Goal: Information Seeking & Learning: Learn about a topic

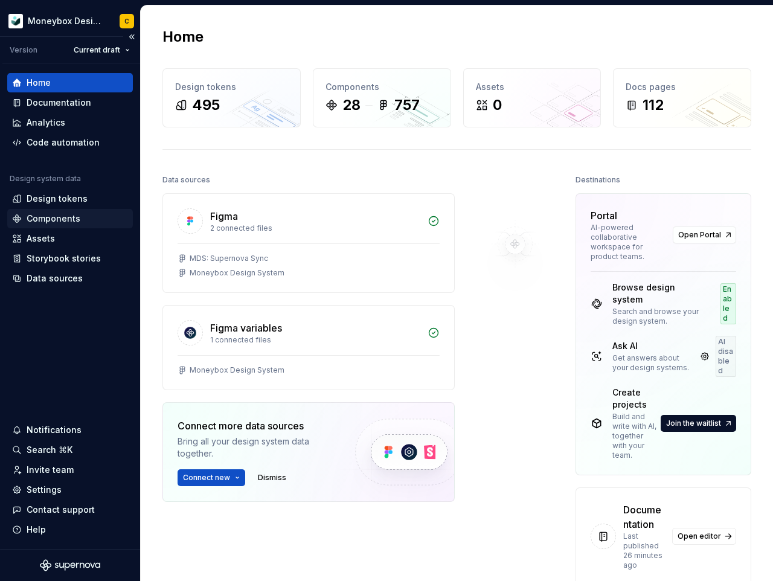
click at [73, 209] on div "Components" at bounding box center [70, 218] width 126 height 19
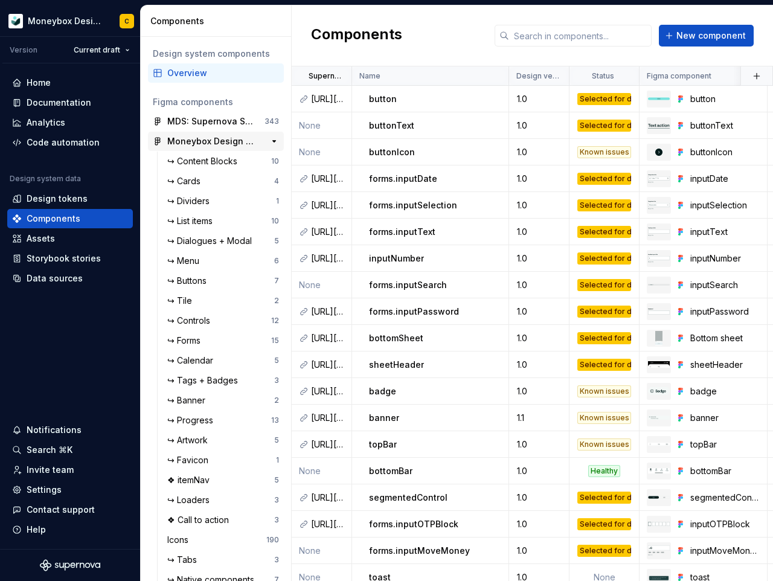
click at [210, 141] on div "Moneybox Design System" at bounding box center [212, 141] width 90 height 12
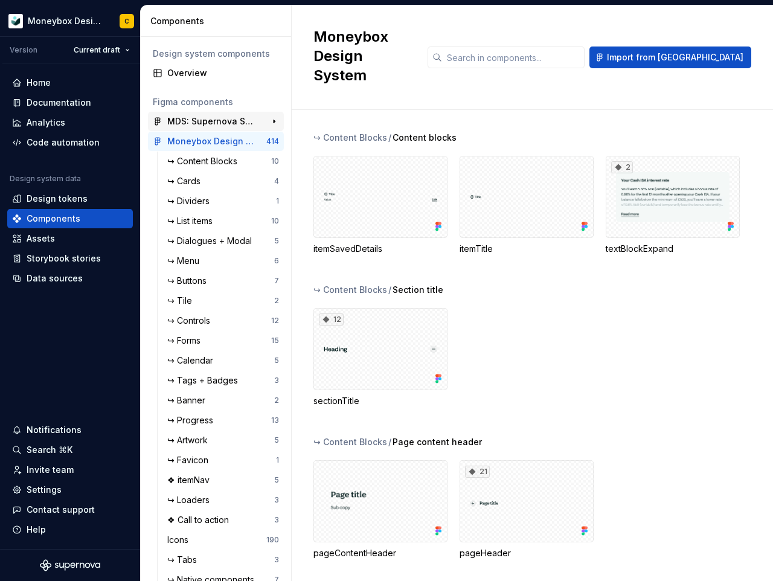
click at [222, 123] on div "MDS: Supernova Sync" at bounding box center [212, 121] width 90 height 12
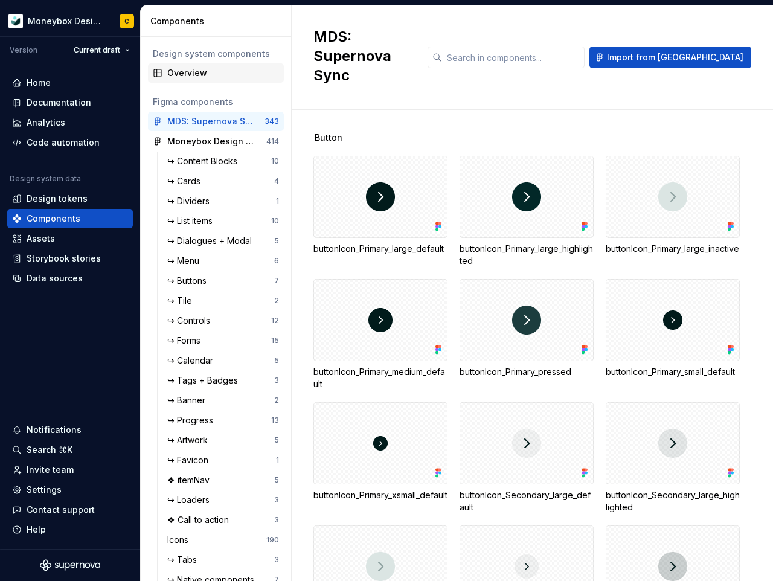
click at [216, 72] on div "Overview" at bounding box center [223, 73] width 112 height 12
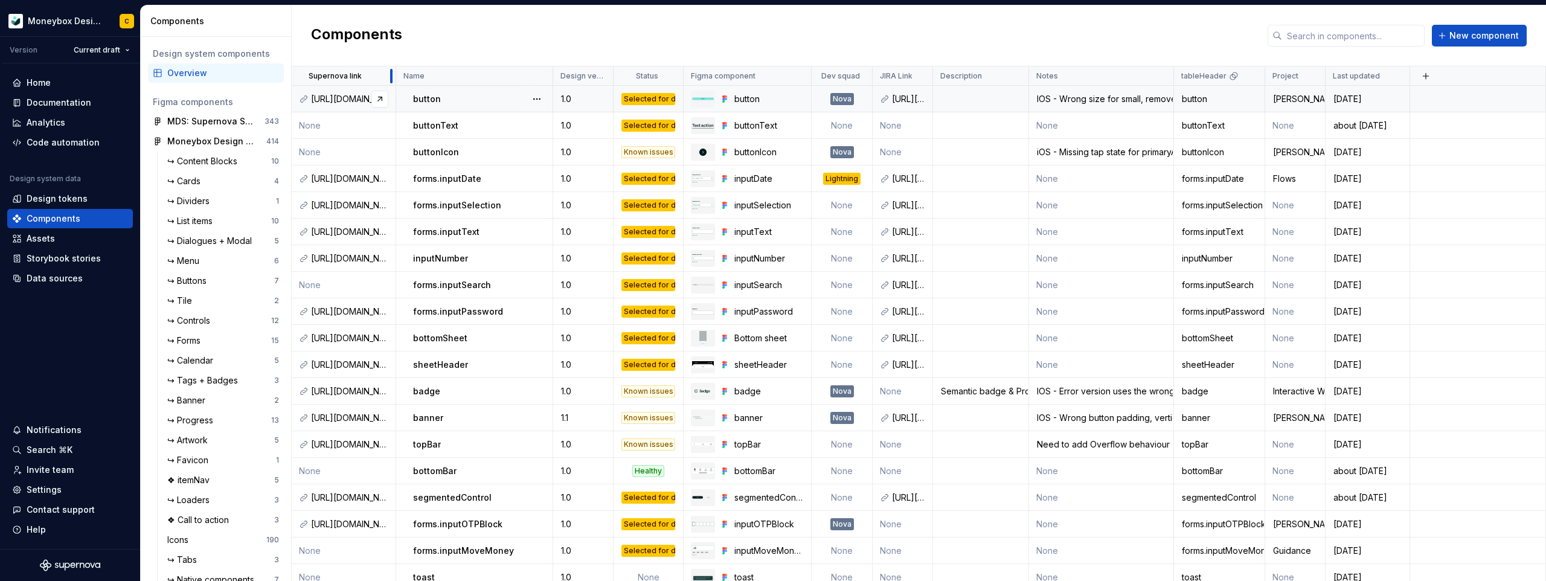
drag, startPoint x: 350, startPoint y: 76, endPoint x: 394, endPoint y: 94, distance: 47.4
click at [394, 94] on table "Supernova link Name Design version Status Figma component Dev squad JIRA Link D…" at bounding box center [919, 447] width 1254 height 763
click at [442, 91] on td "button" at bounding box center [474, 99] width 157 height 27
click at [536, 33] on div "Components New component" at bounding box center [919, 35] width 1254 height 61
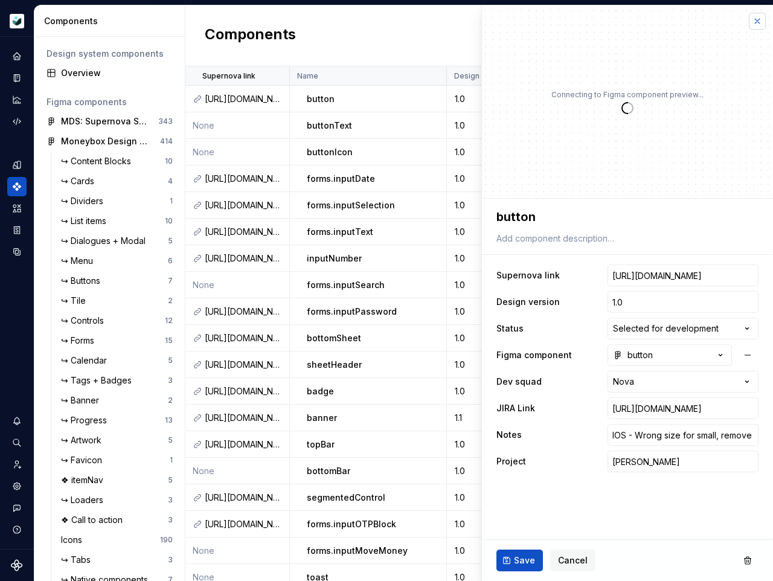
click at [760, 19] on button "button" at bounding box center [757, 21] width 17 height 17
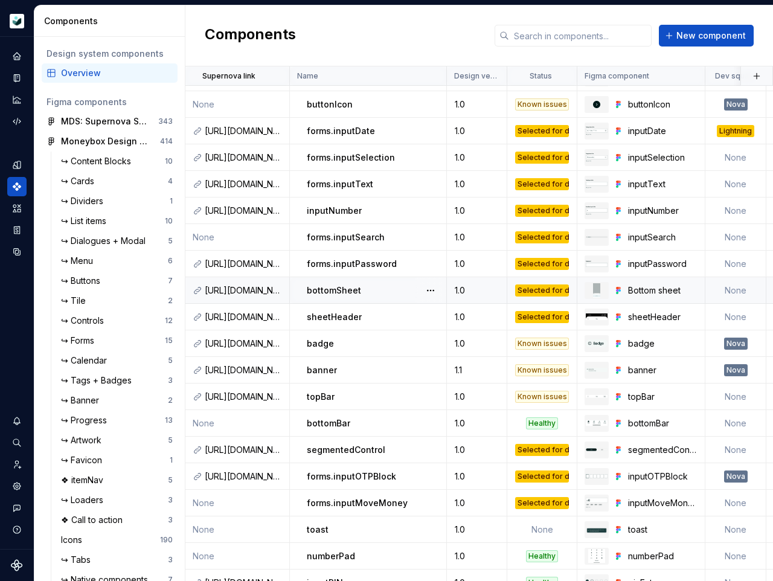
scroll to position [56, 0]
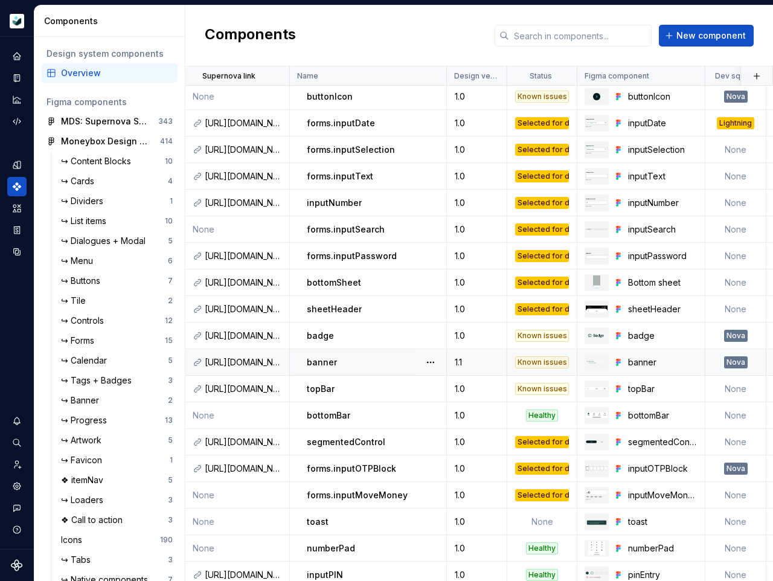
click at [367, 367] on div "banner" at bounding box center [376, 362] width 139 height 12
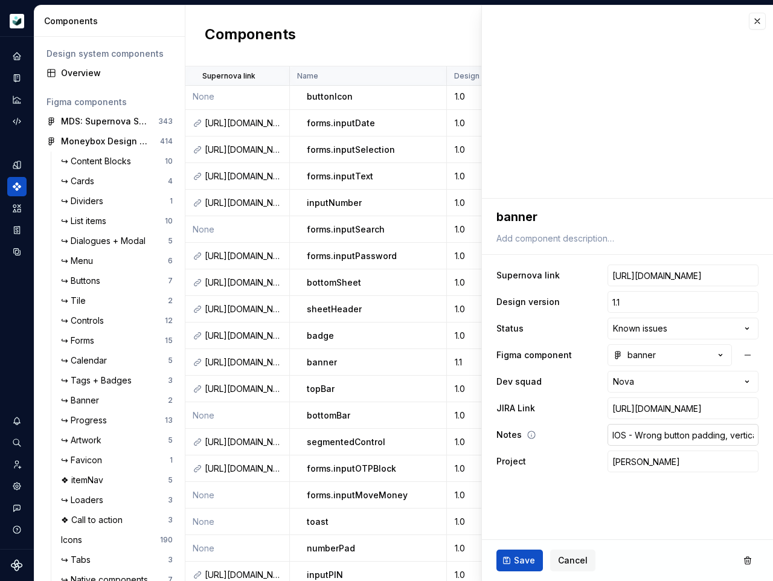
type textarea "*"
click at [340, 18] on div "Components New component" at bounding box center [479, 35] width 588 height 61
click at [756, 24] on button "button" at bounding box center [757, 21] width 17 height 17
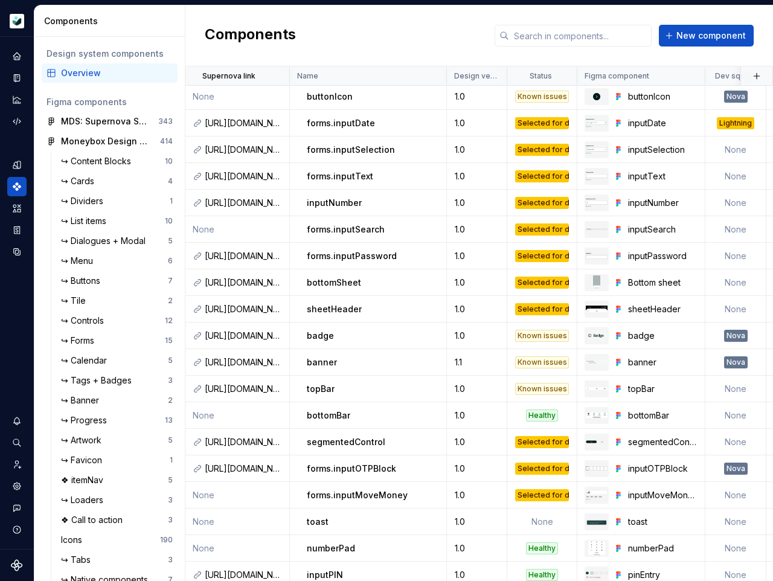
click at [459, 37] on div "Components New component" at bounding box center [479, 35] width 588 height 61
